Goal: Task Accomplishment & Management: Use online tool/utility

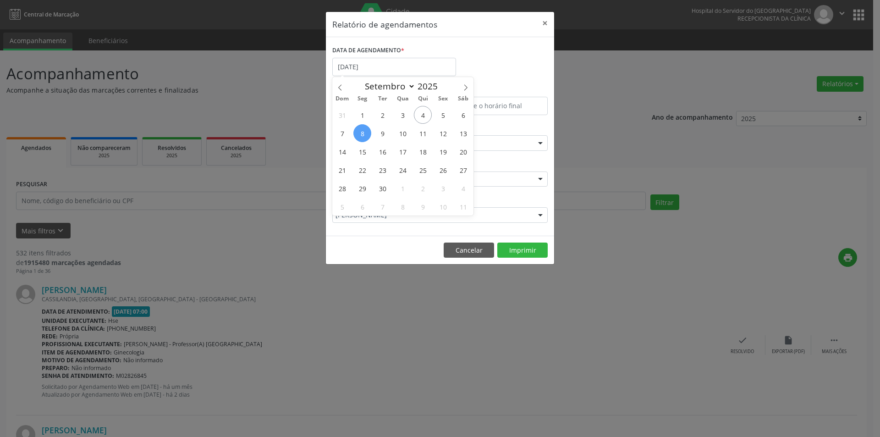
select select "8"
click at [399, 74] on input "[DATE]" at bounding box center [394, 67] width 124 height 18
click at [447, 116] on span "5" at bounding box center [443, 115] width 18 height 18
type input "[DATE]"
click at [447, 116] on span "5" at bounding box center [443, 115] width 18 height 18
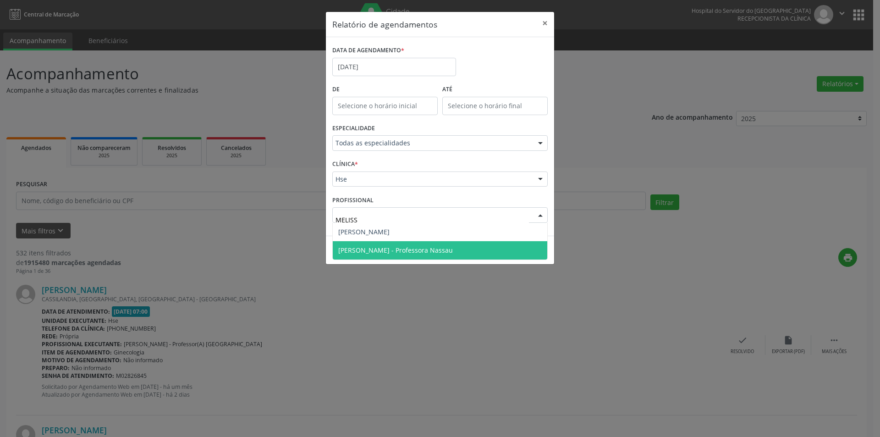
type input "[PERSON_NAME]"
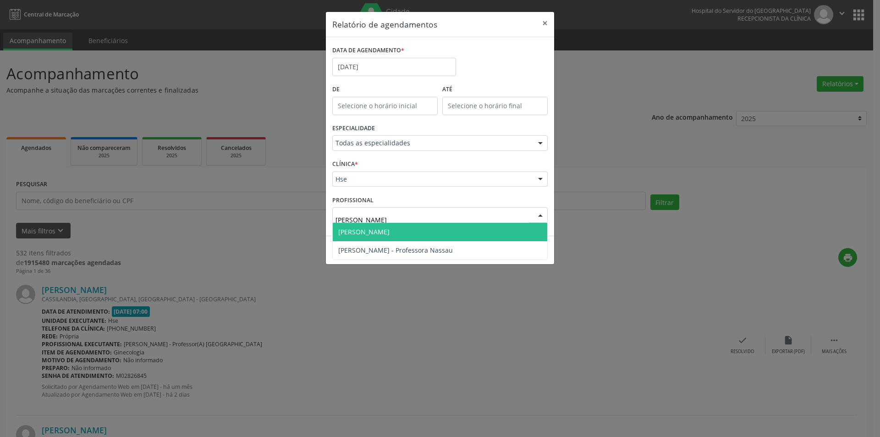
click at [365, 236] on span "[PERSON_NAME]" at bounding box center [363, 231] width 51 height 9
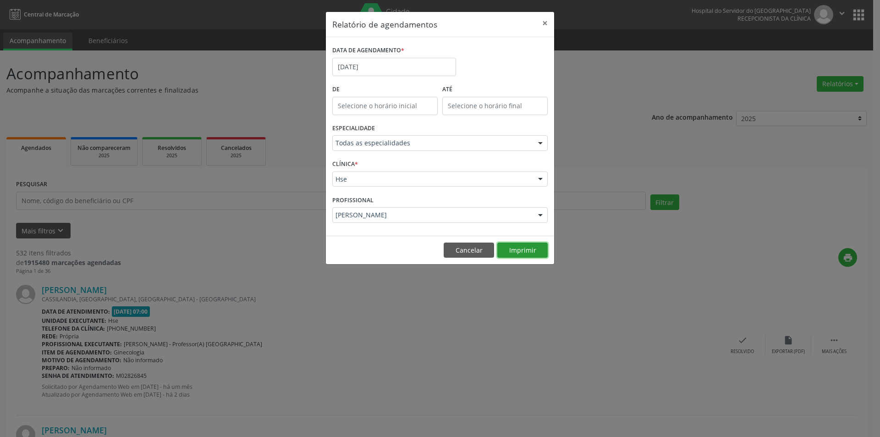
click at [521, 254] on button "Imprimir" at bounding box center [522, 250] width 50 height 16
click at [517, 252] on button "Imprimir" at bounding box center [522, 250] width 50 height 16
click at [511, 251] on button "Imprimir" at bounding box center [522, 250] width 50 height 16
click at [464, 252] on button "Cancelar" at bounding box center [469, 250] width 50 height 16
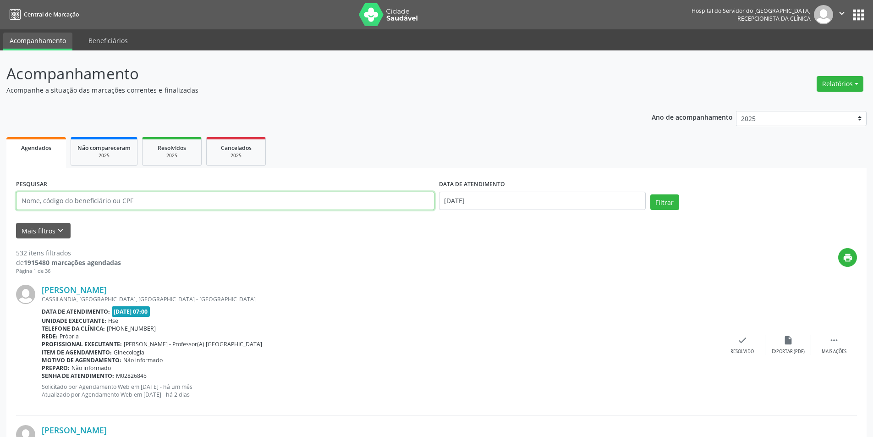
click at [111, 205] on input "text" at bounding box center [225, 201] width 419 height 18
type input "38695251420"
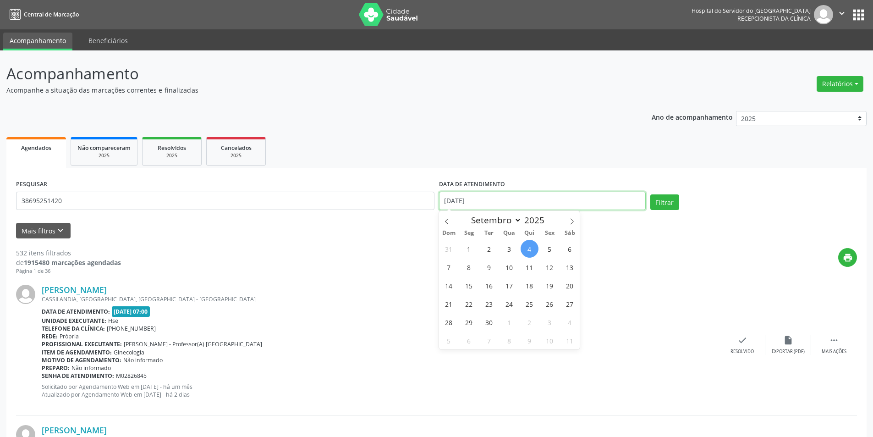
drag, startPoint x: 478, startPoint y: 199, endPoint x: 442, endPoint y: 199, distance: 35.3
click at [442, 199] on input "[DATE]" at bounding box center [542, 201] width 207 height 18
click at [667, 202] on button "Filtrar" at bounding box center [664, 202] width 29 height 16
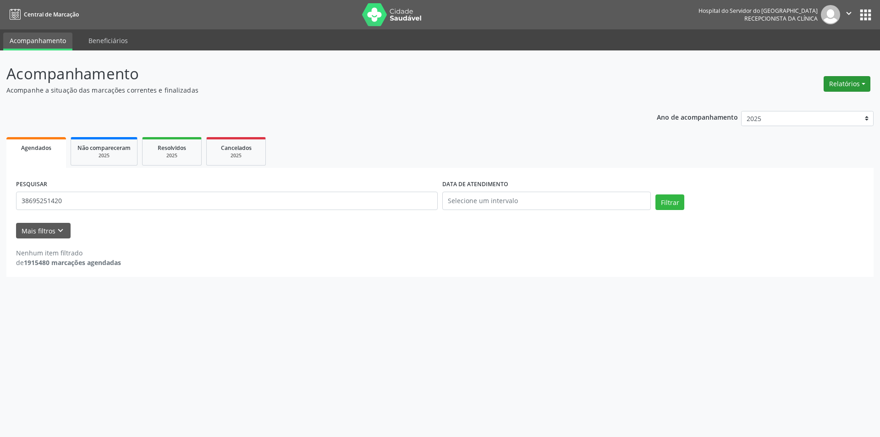
click at [840, 83] on button "Relatórios" at bounding box center [847, 84] width 47 height 16
click at [827, 100] on link "Agendamentos" at bounding box center [821, 103] width 99 height 13
select select "8"
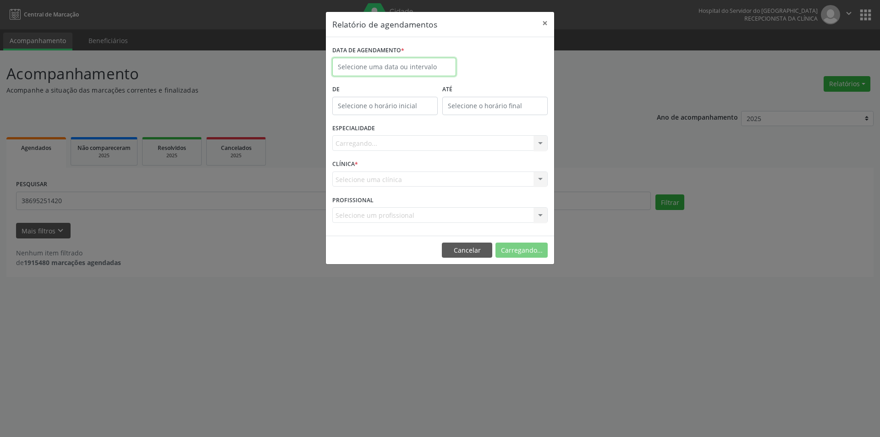
click at [378, 62] on input "text" at bounding box center [394, 67] width 124 height 18
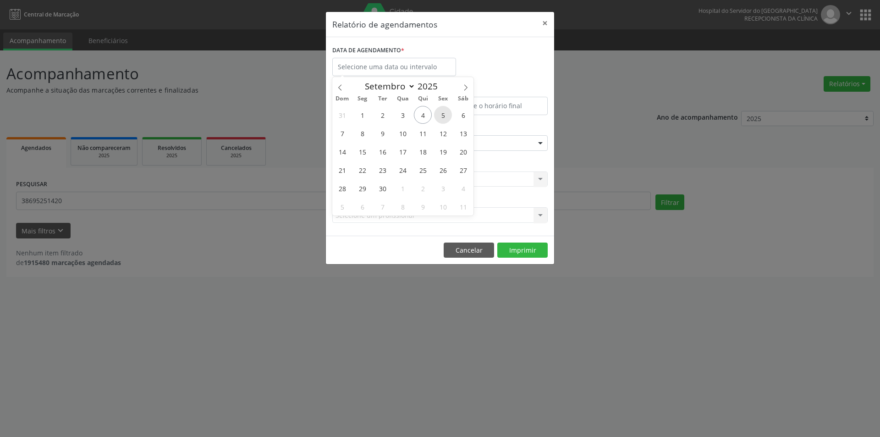
click at [446, 116] on span "5" at bounding box center [443, 115] width 18 height 18
type input "[DATE]"
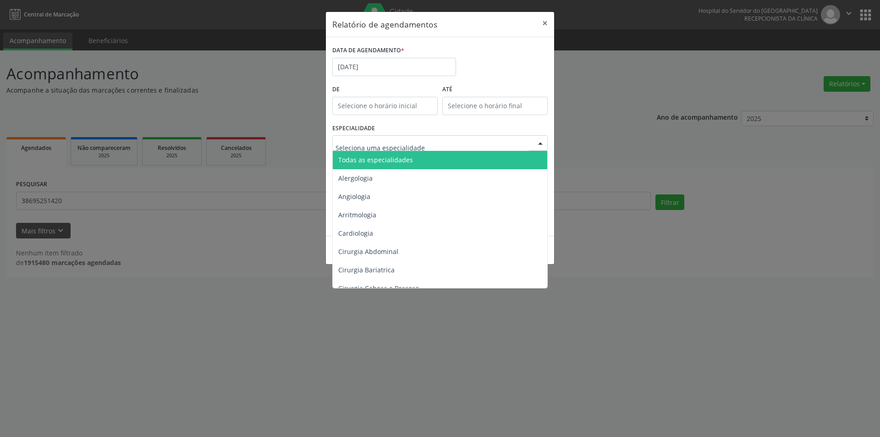
click at [396, 163] on span "Todas as especialidades" at bounding box center [375, 159] width 75 height 9
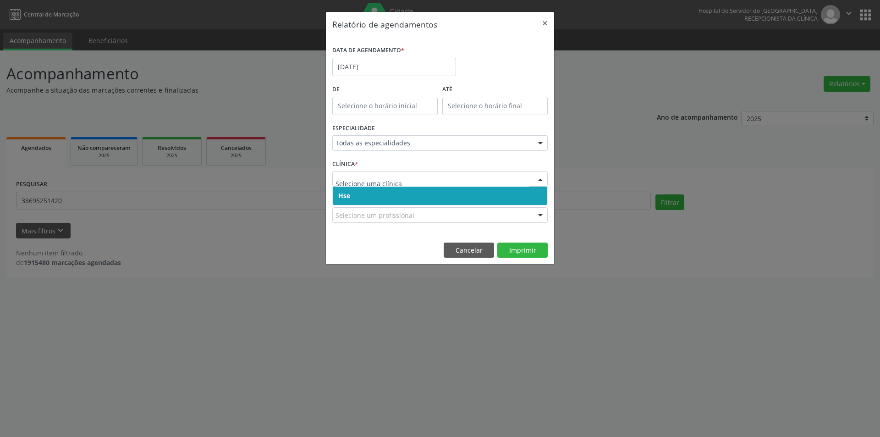
click at [370, 198] on span "Hse" at bounding box center [440, 196] width 215 height 18
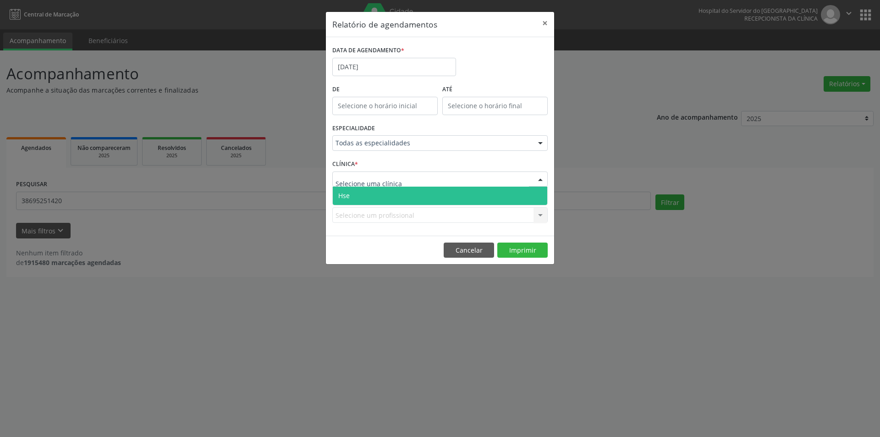
click at [377, 189] on span "Hse" at bounding box center [440, 196] width 215 height 18
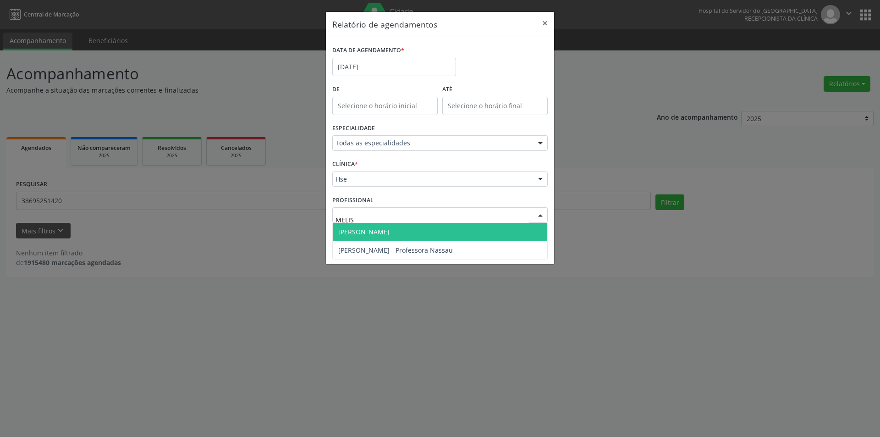
type input "MELISS"
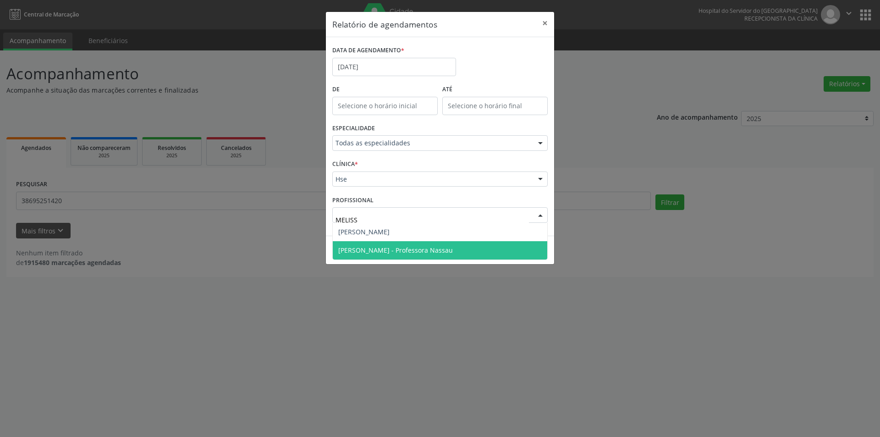
click at [376, 251] on span "[PERSON_NAME] - Professora Nassau" at bounding box center [395, 250] width 115 height 9
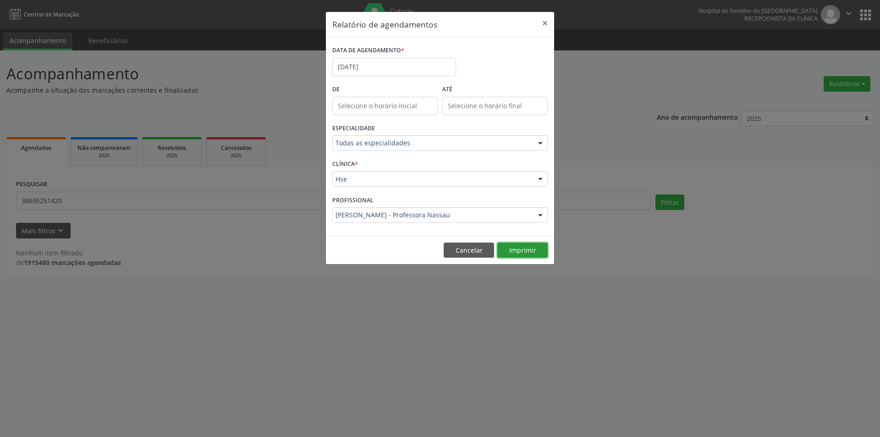
click at [518, 248] on button "Imprimir" at bounding box center [522, 250] width 50 height 16
click at [472, 252] on button "Cancelar" at bounding box center [469, 250] width 50 height 16
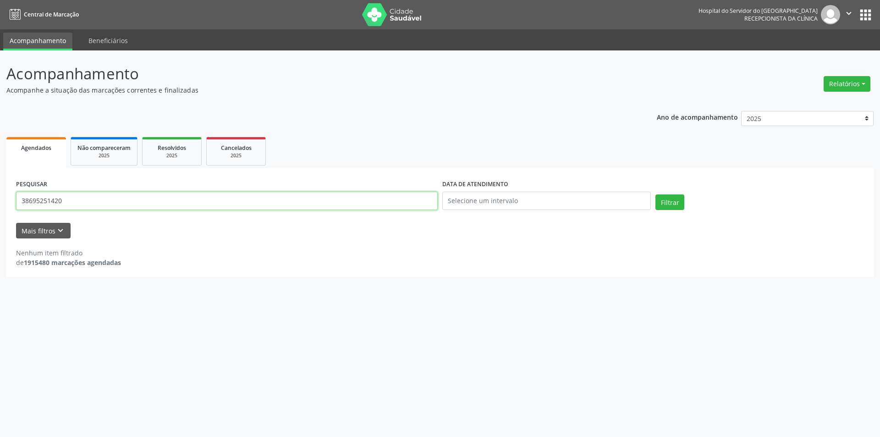
drag, startPoint x: 93, startPoint y: 206, endPoint x: 0, endPoint y: 205, distance: 92.6
click at [0, 205] on div "Acompanhamento Acompanhe a situação das marcações correntes e finalizadas Relat…" at bounding box center [440, 243] width 880 height 386
type input "07991606449"
click at [672, 203] on button "Filtrar" at bounding box center [669, 202] width 29 height 16
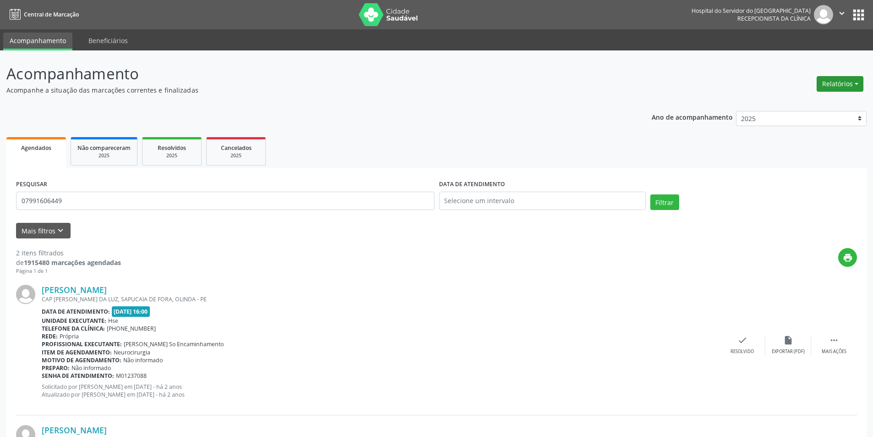
click at [834, 84] on button "Relatórios" at bounding box center [840, 84] width 47 height 16
click at [814, 104] on link "Agendamentos" at bounding box center [815, 103] width 99 height 13
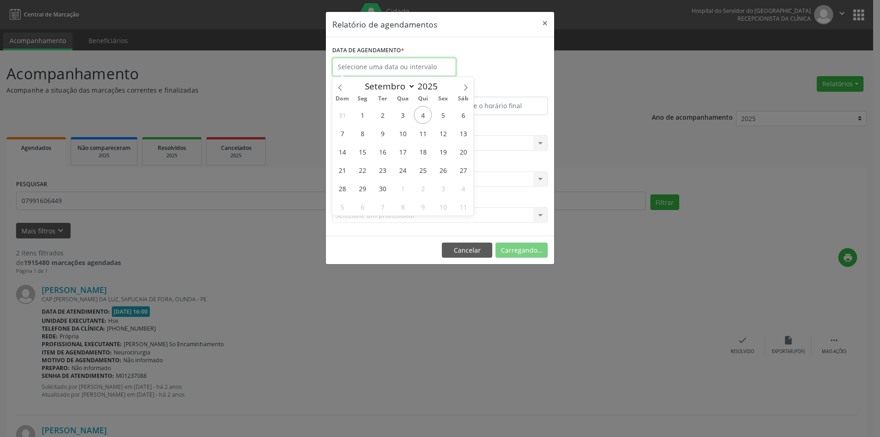
click at [370, 63] on input "text" at bounding box center [394, 67] width 124 height 18
click at [339, 86] on icon at bounding box center [340, 87] width 6 height 6
select select "7"
click at [442, 189] on span "29" at bounding box center [443, 188] width 18 height 18
type input "[DATE]"
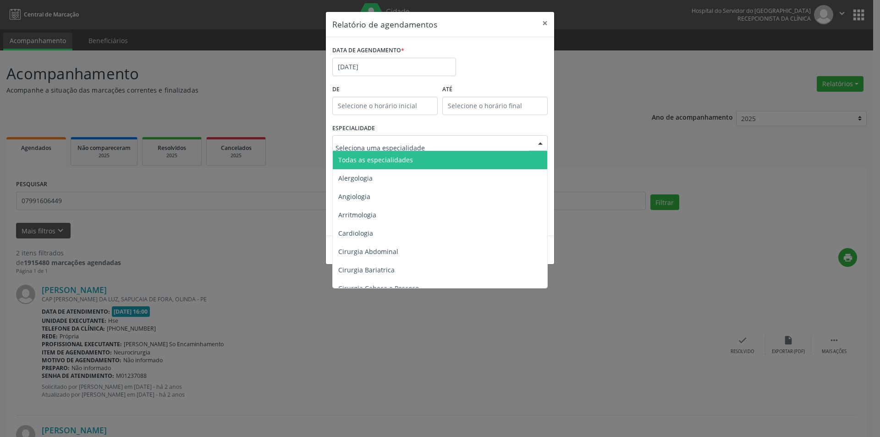
click at [399, 149] on div at bounding box center [439, 143] width 215 height 16
click at [397, 162] on span "Todas as especialidades" at bounding box center [375, 159] width 75 height 9
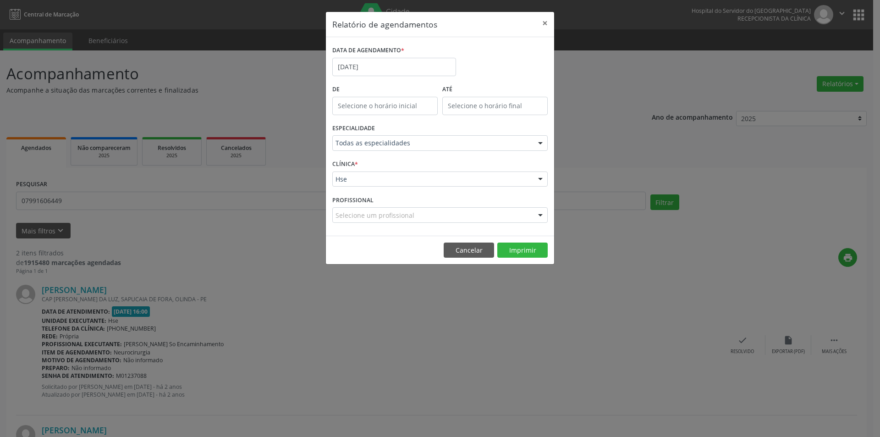
click at [368, 184] on div "Hse" at bounding box center [439, 179] width 215 height 16
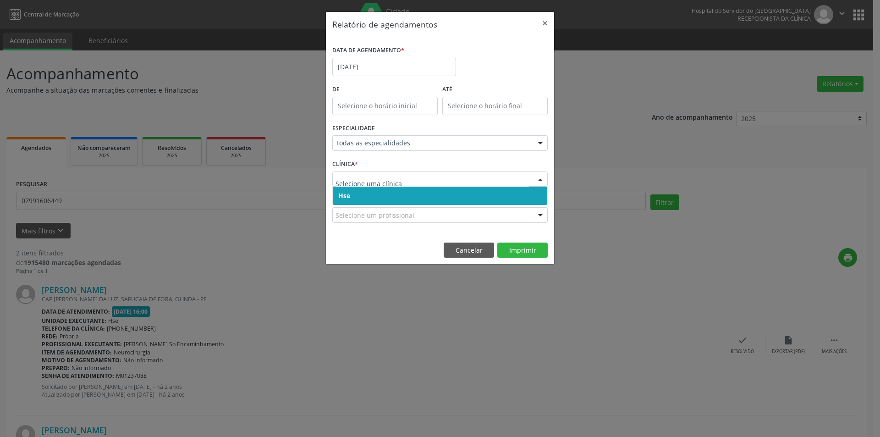
click at [372, 198] on span "Hse" at bounding box center [440, 196] width 215 height 18
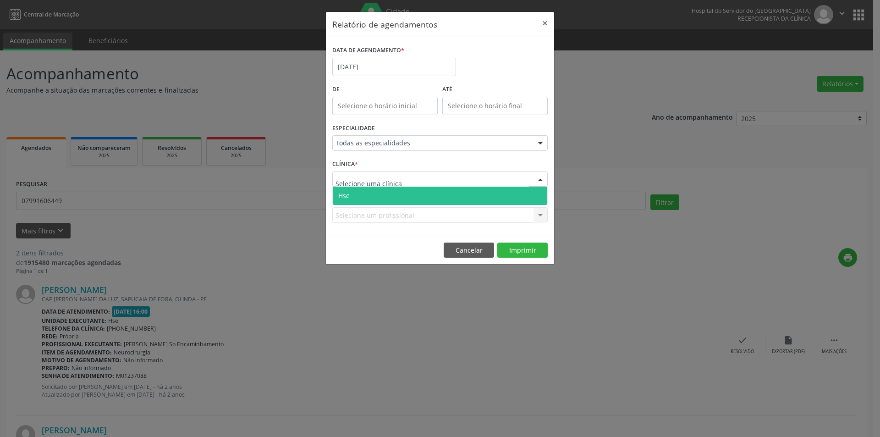
click at [369, 189] on span "Hse" at bounding box center [440, 196] width 215 height 18
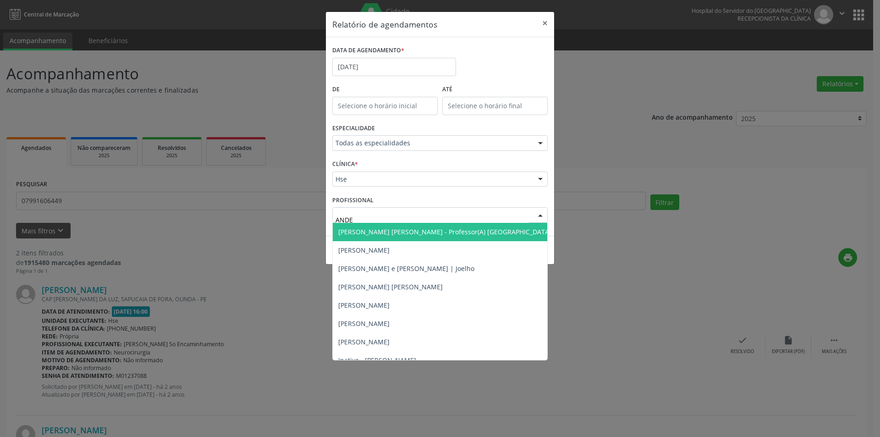
type input "ANDER"
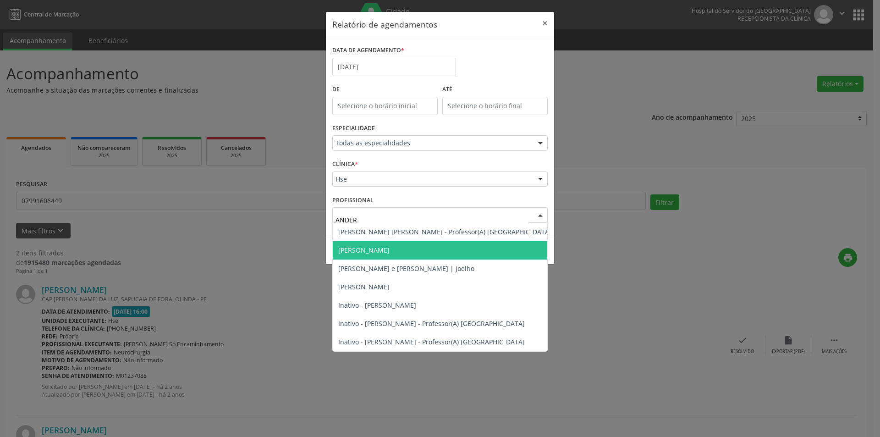
click at [389, 246] on span "[PERSON_NAME]" at bounding box center [363, 250] width 51 height 9
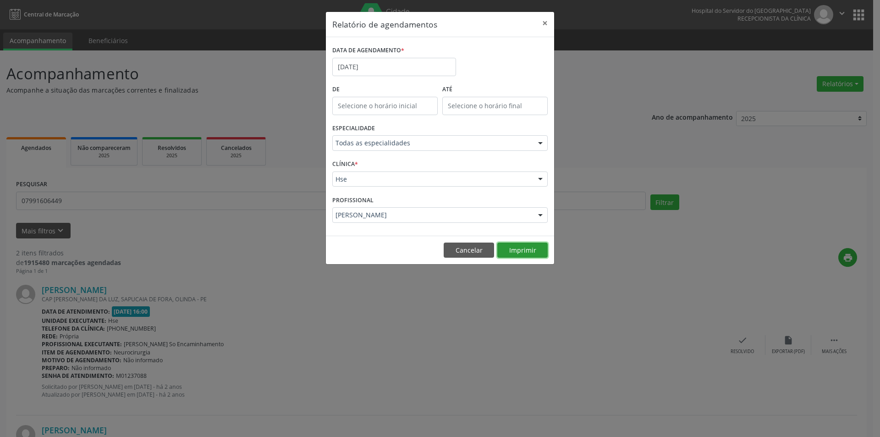
click at [518, 250] on button "Imprimir" at bounding box center [522, 250] width 50 height 16
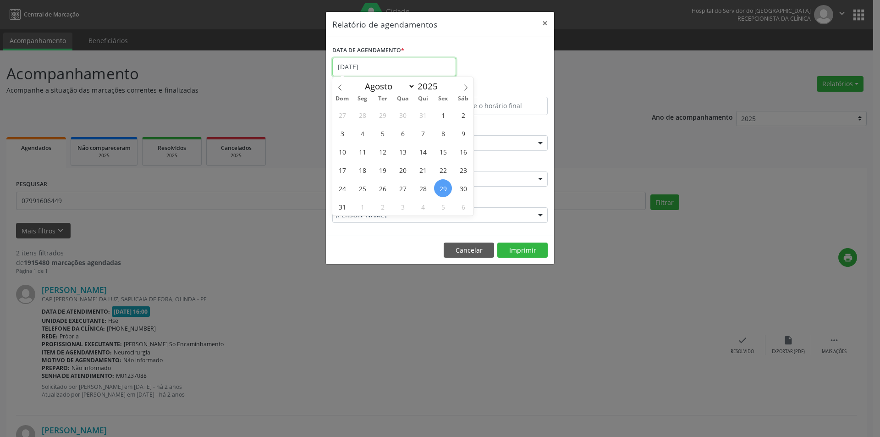
click at [380, 67] on input "[DATE]" at bounding box center [394, 67] width 124 height 18
click at [467, 87] on icon at bounding box center [465, 87] width 3 height 6
select select "8"
click at [445, 134] on span "12" at bounding box center [443, 133] width 18 height 18
type input "[DATE]"
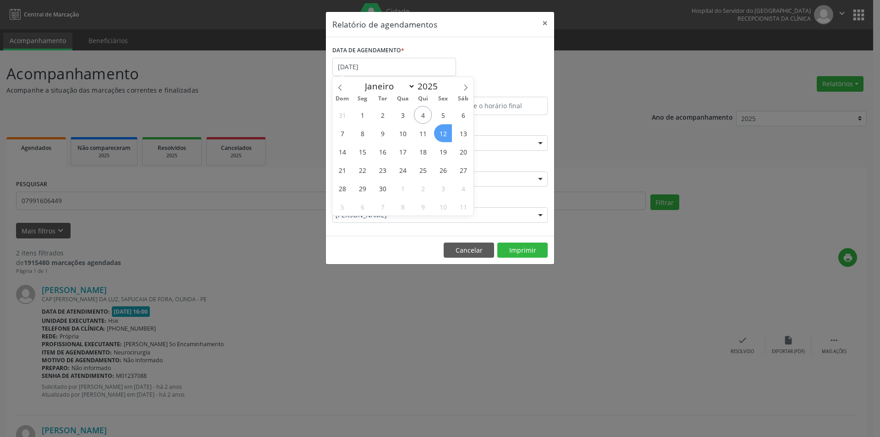
click at [445, 134] on span "12" at bounding box center [443, 133] width 18 height 18
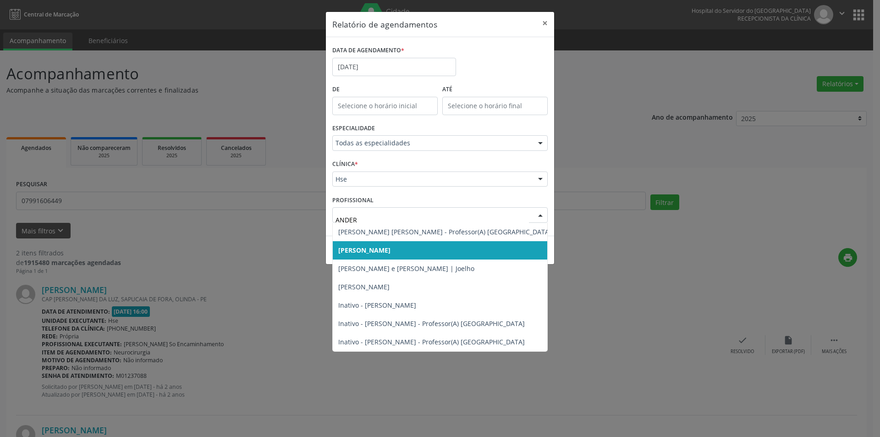
click at [391, 252] on span "[PERSON_NAME]" at bounding box center [364, 250] width 52 height 9
type input "ANDER"
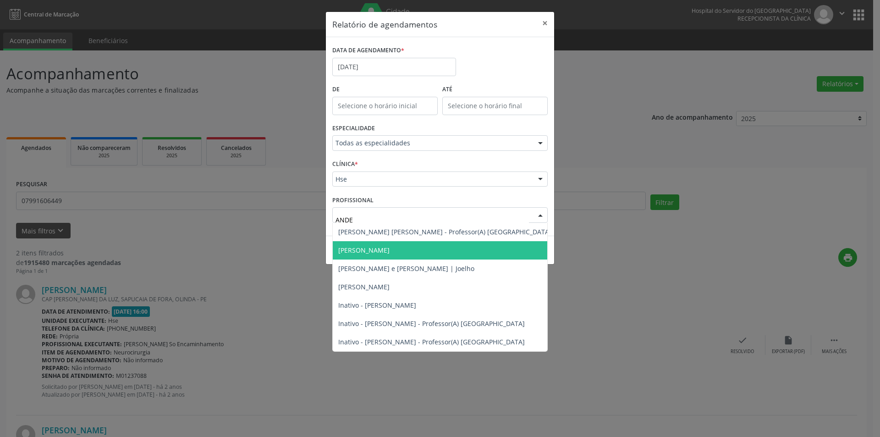
type input "ANDER"
click at [379, 253] on span "[PERSON_NAME]" at bounding box center [363, 250] width 51 height 9
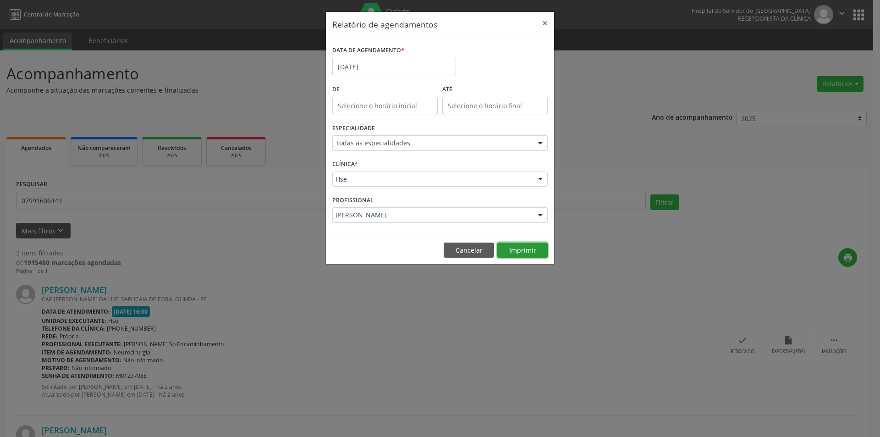
click at [513, 250] on button "Imprimir" at bounding box center [522, 250] width 50 height 16
